Goal: Information Seeking & Learning: Learn about a topic

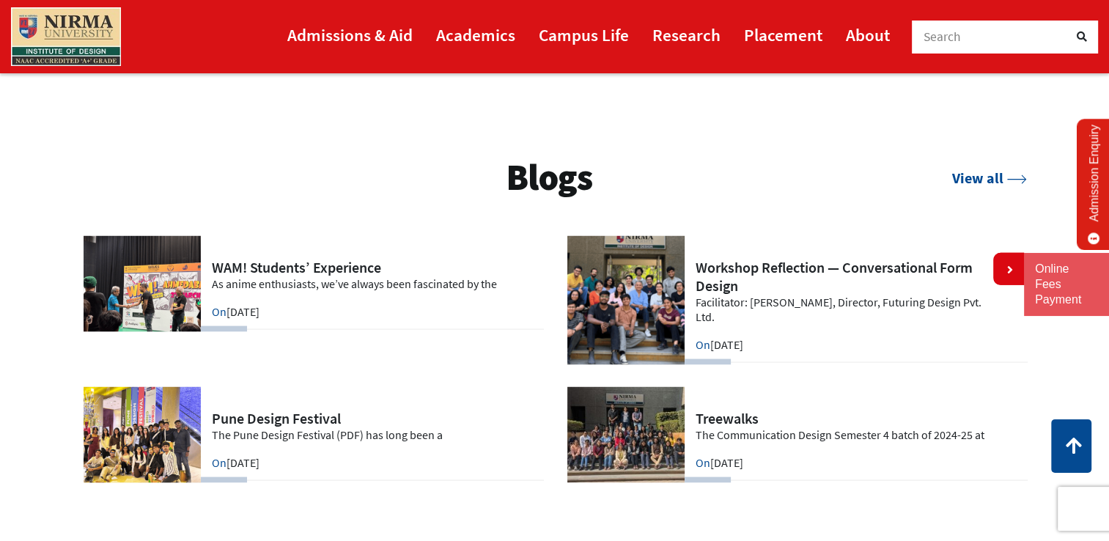
scroll to position [2936, 0]
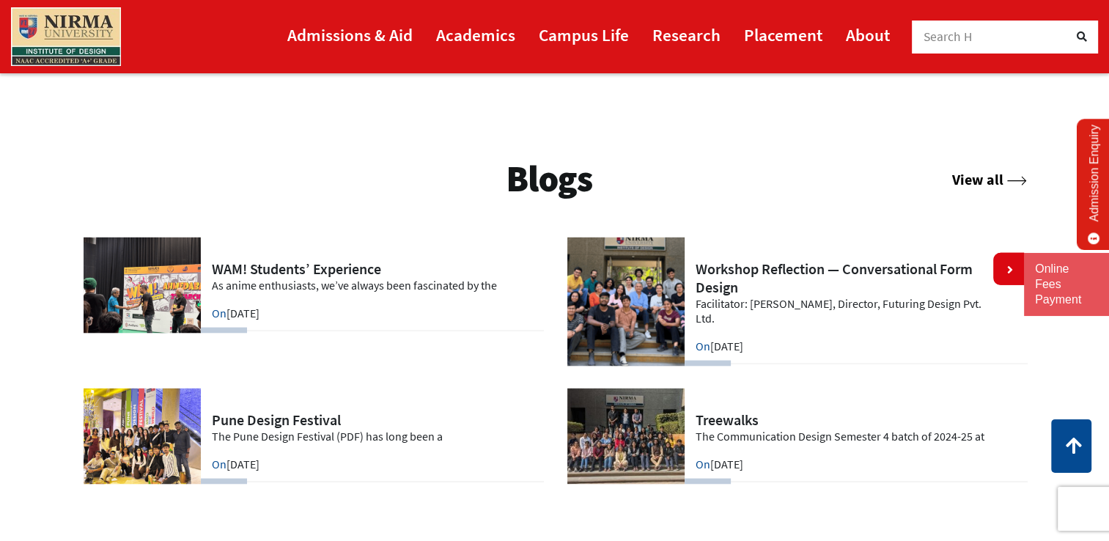
click at [966, 186] on link "View all" at bounding box center [990, 179] width 75 height 18
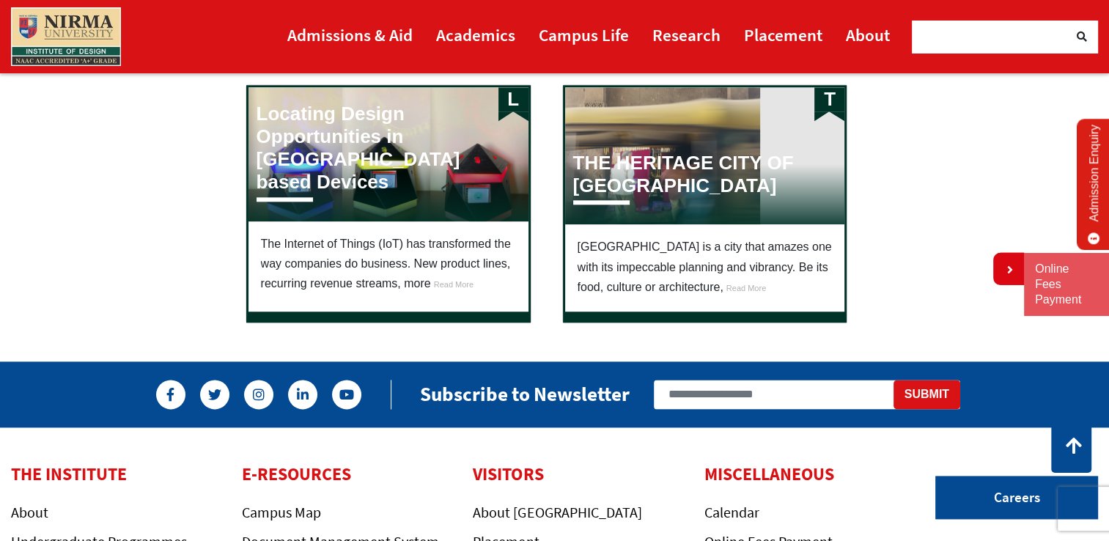
scroll to position [1712, 0]
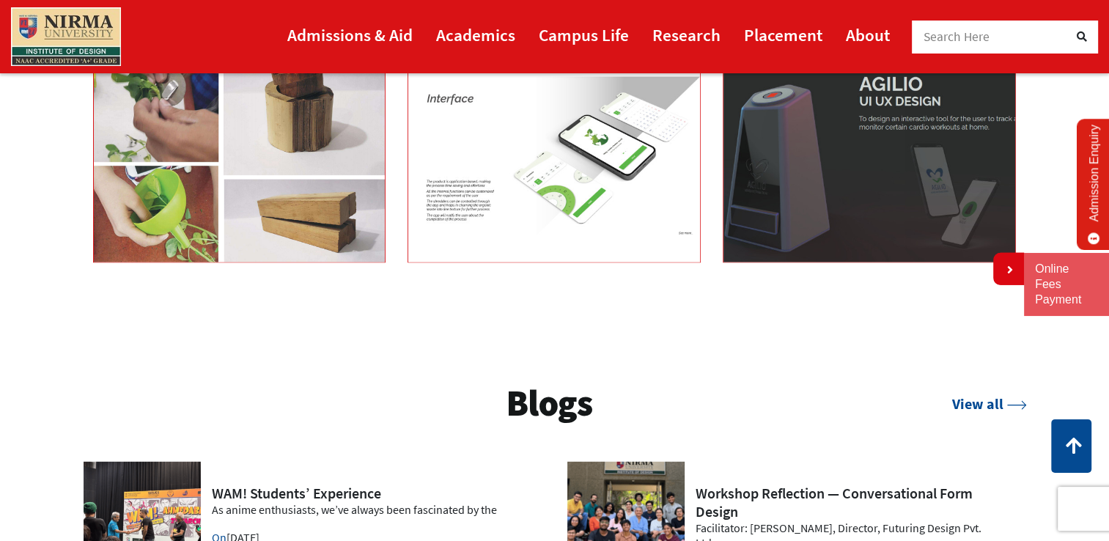
scroll to position [2697, 0]
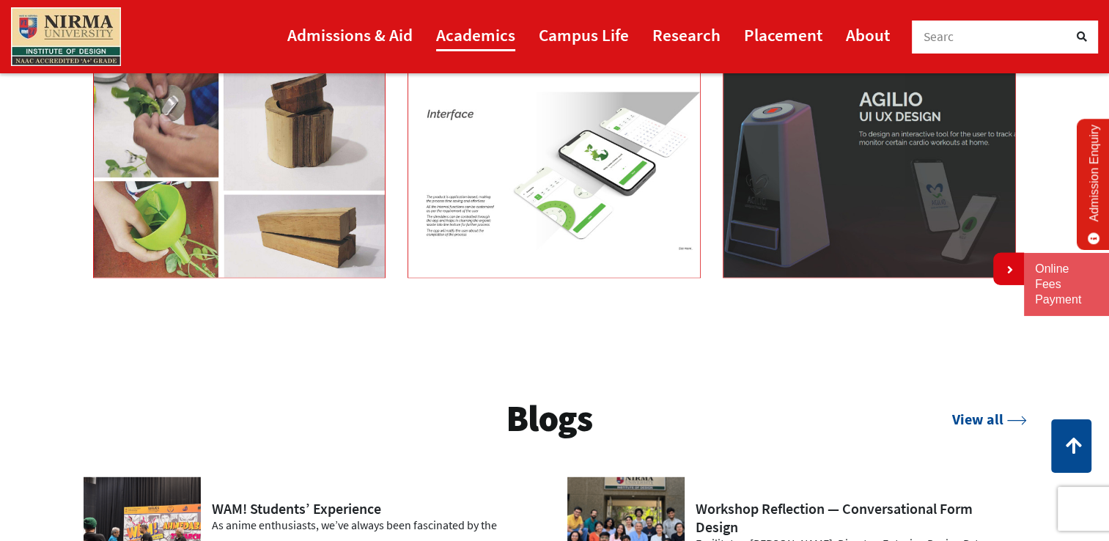
click at [458, 40] on link "Academics" at bounding box center [475, 34] width 79 height 33
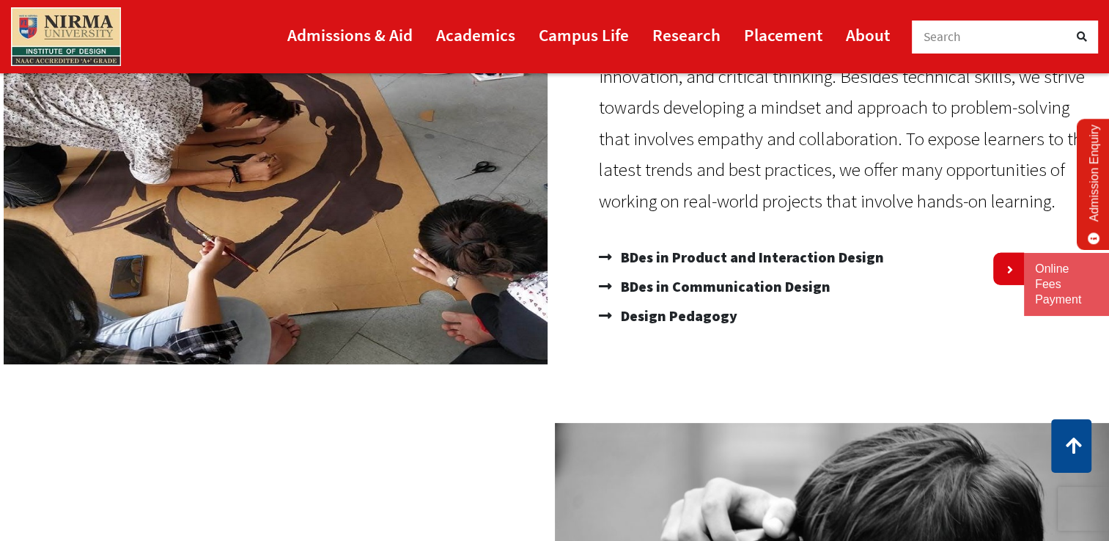
scroll to position [214, 0]
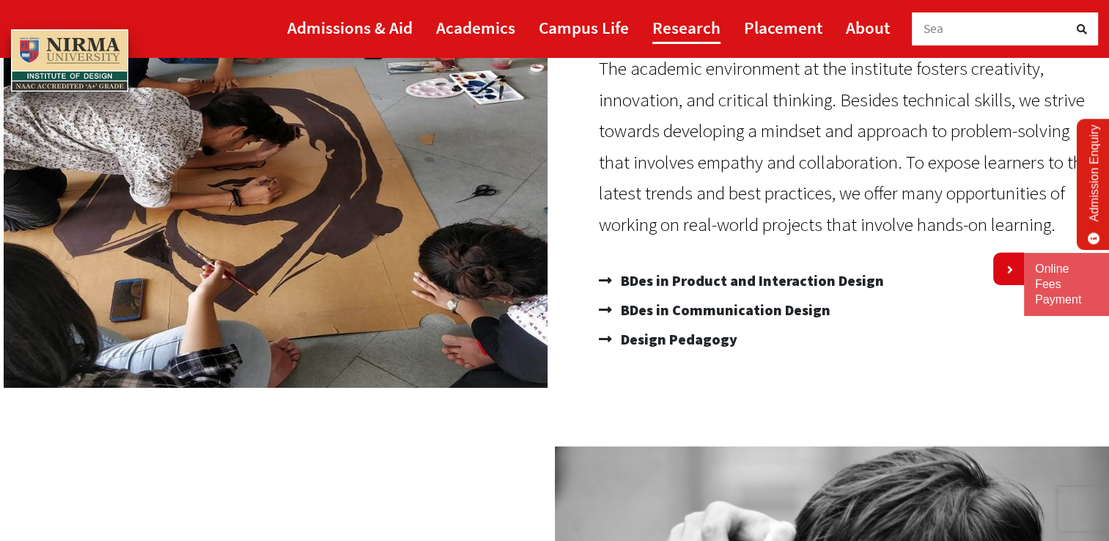
click at [686, 25] on link "Research" at bounding box center [687, 27] width 68 height 33
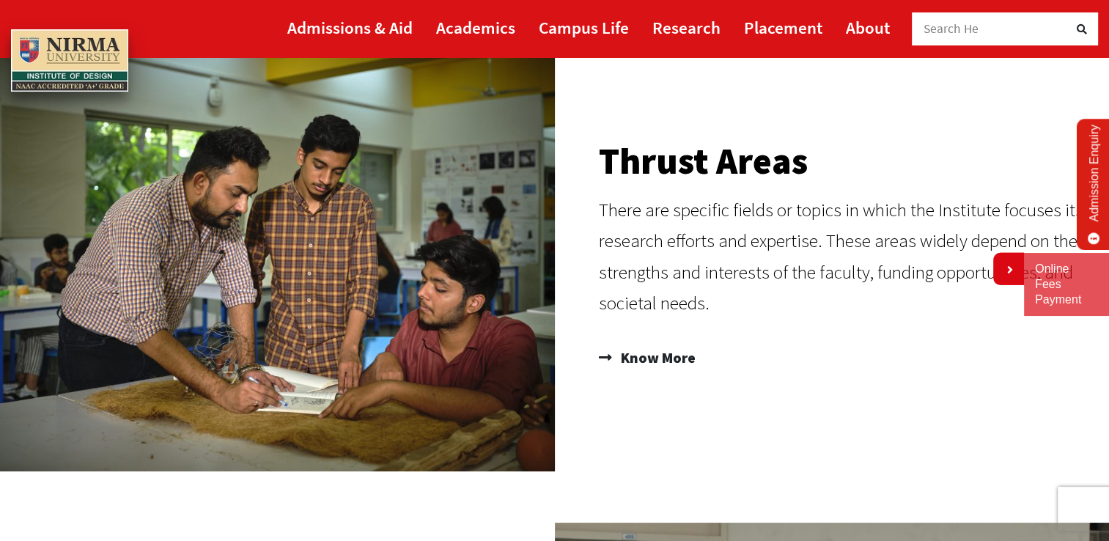
scroll to position [135, 0]
click at [668, 363] on span "Know More" at bounding box center [656, 357] width 78 height 25
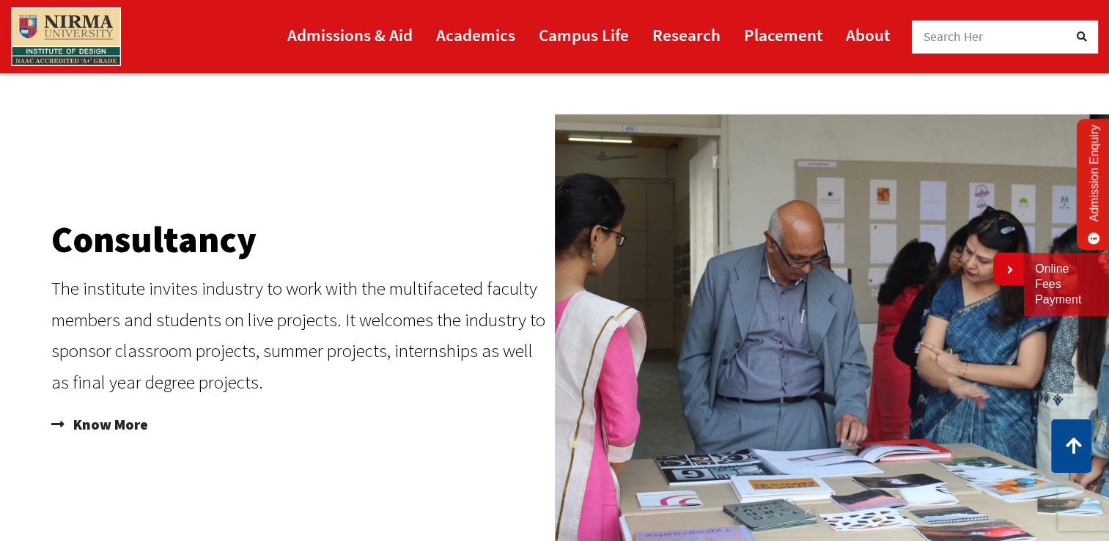
scroll to position [571, 0]
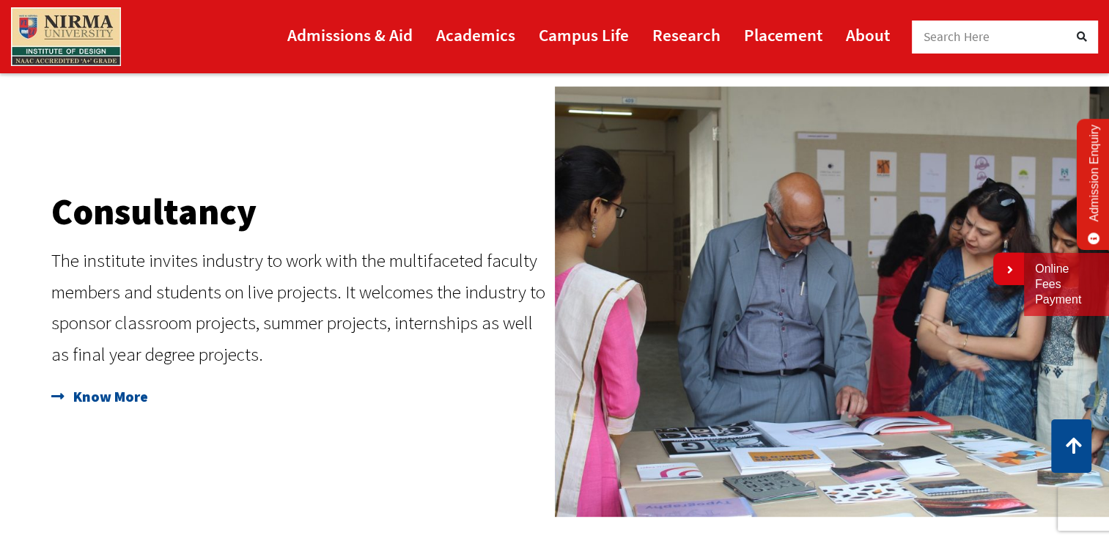
click at [107, 401] on span "Know More" at bounding box center [109, 396] width 78 height 25
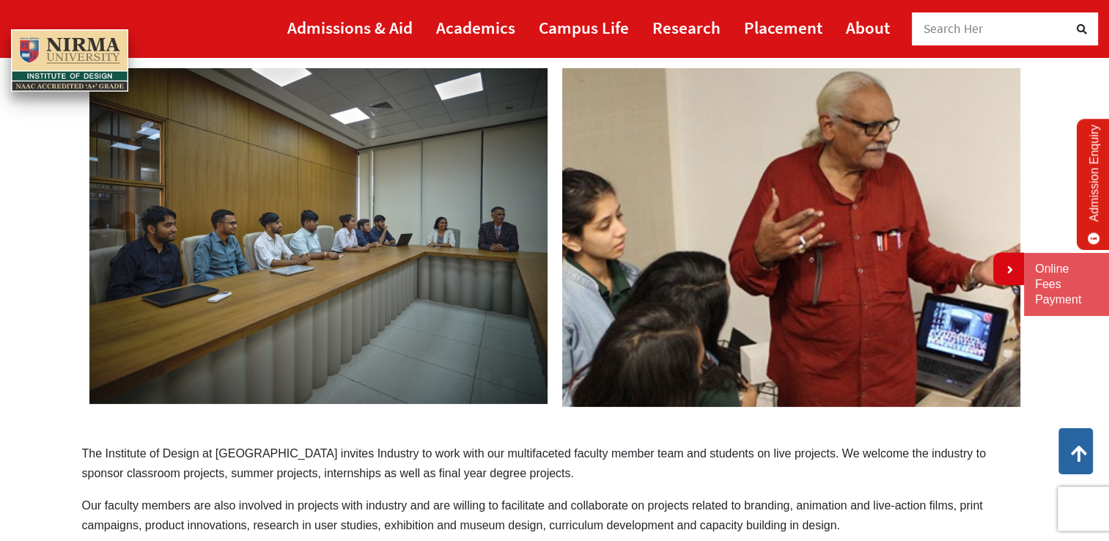
scroll to position [155, 0]
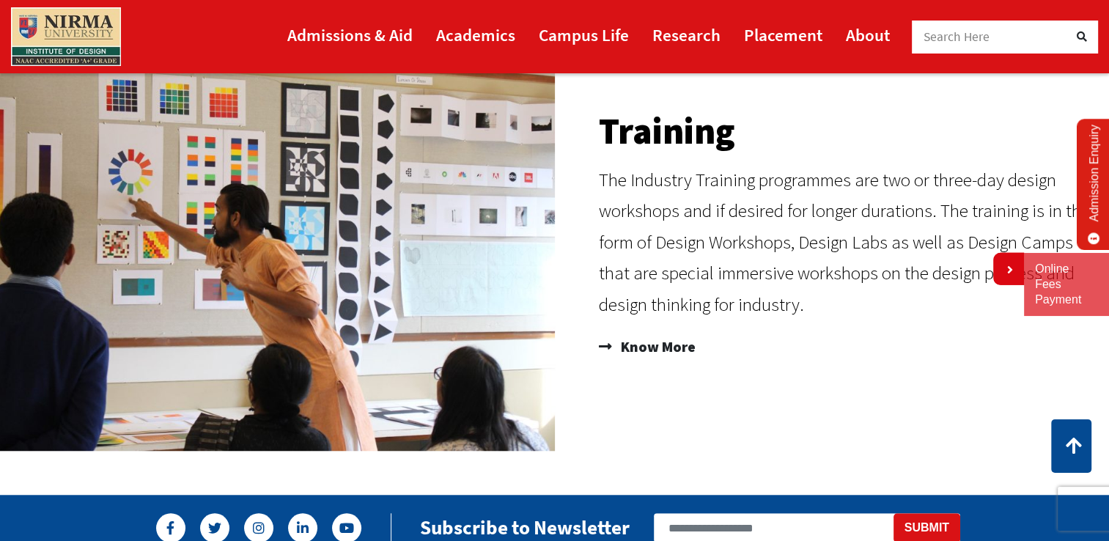
scroll to position [1120, 0]
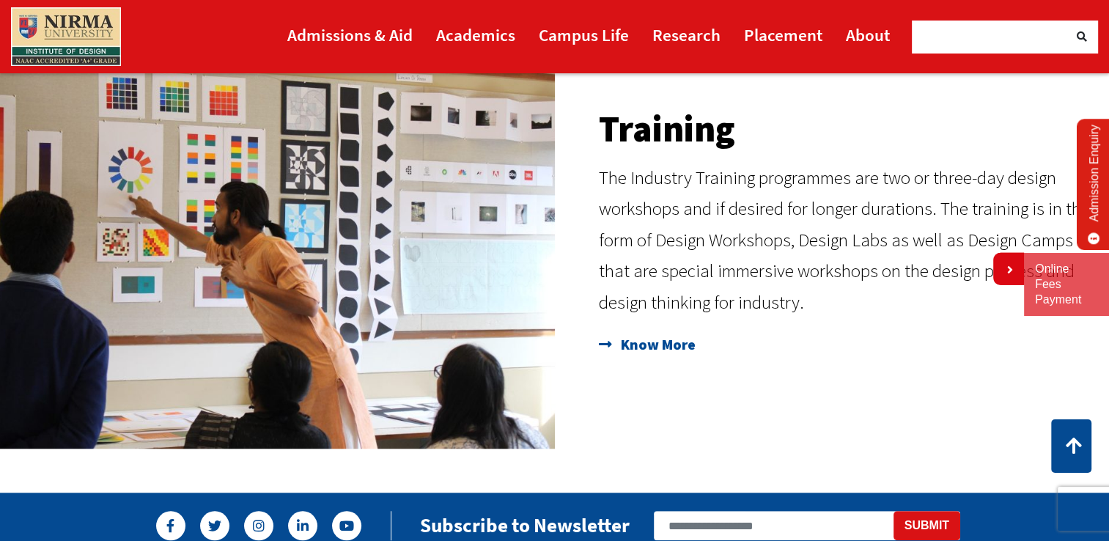
click at [647, 348] on span "Know More" at bounding box center [656, 344] width 78 height 25
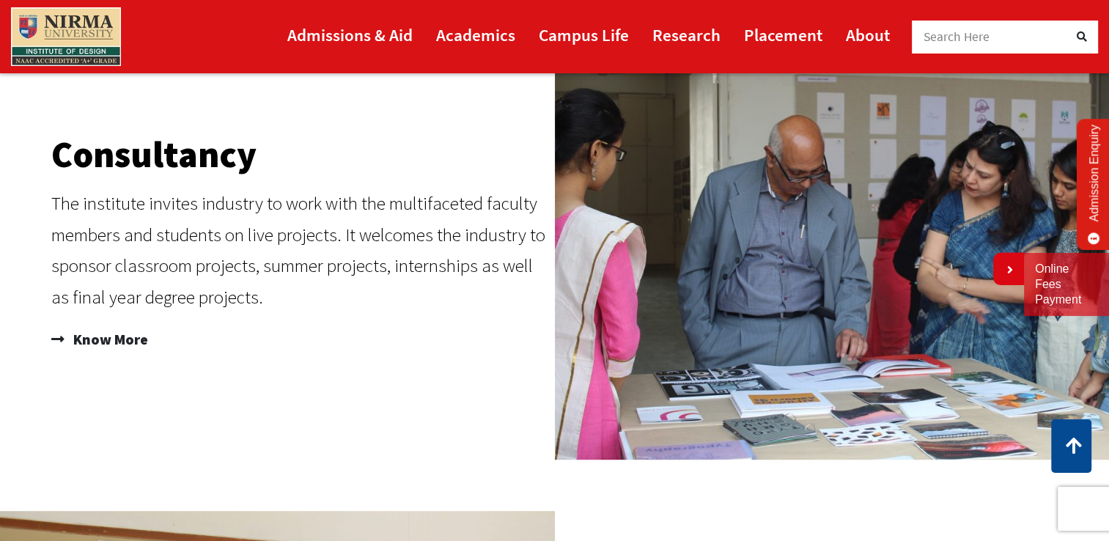
scroll to position [627, 0]
